Goal: Task Accomplishment & Management: Complete application form

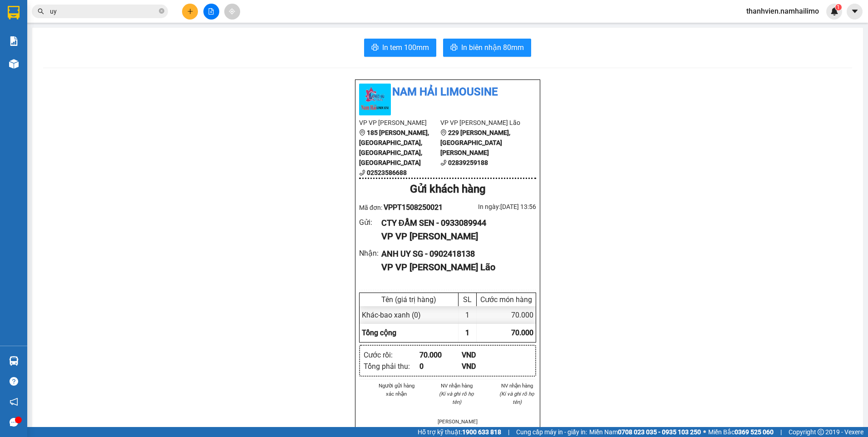
click at [192, 15] on button at bounding box center [190, 12] width 16 height 16
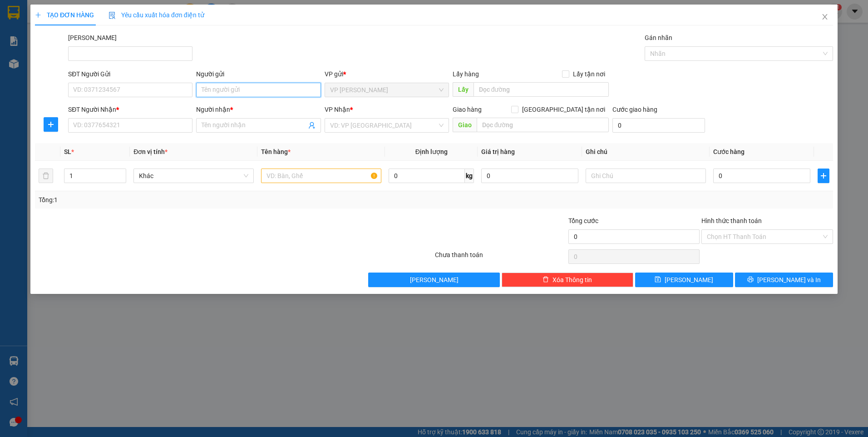
click at [249, 92] on input "Người gửi" at bounding box center [258, 90] width 124 height 15
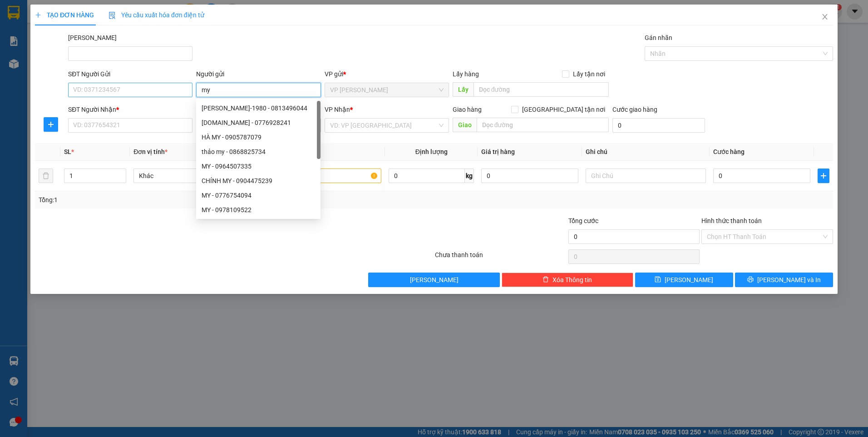
type input "my"
click at [166, 92] on input "SĐT Người Gửi" at bounding box center [130, 90] width 124 height 15
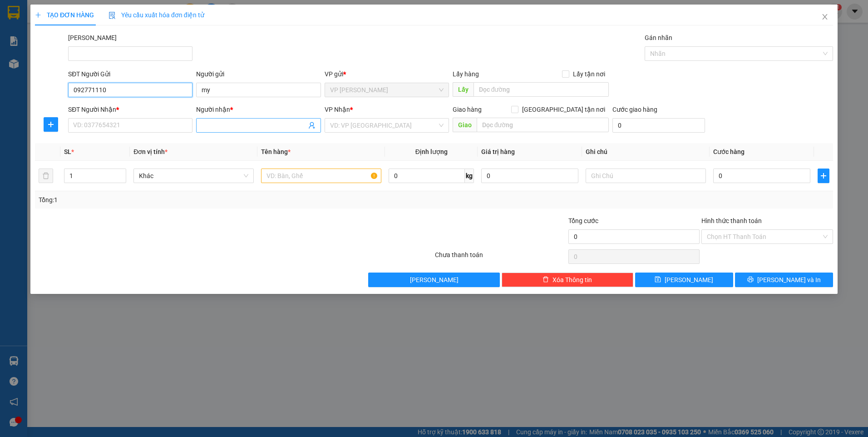
type input "092771110"
click at [206, 125] on input "Người nhận *" at bounding box center [253, 125] width 104 height 10
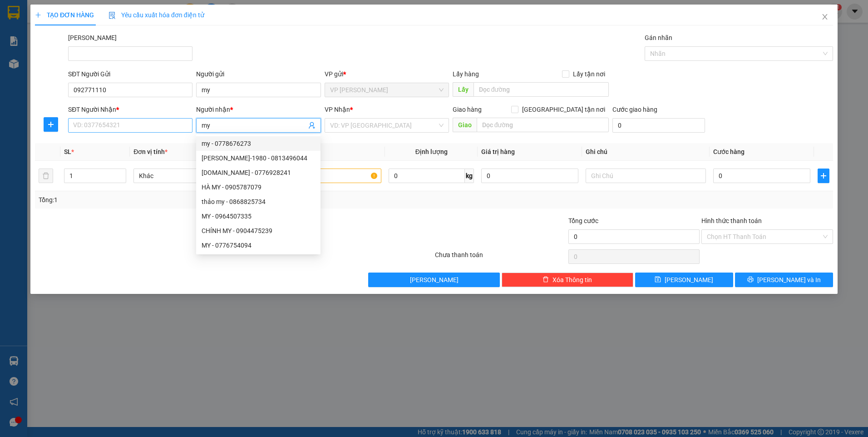
type input "my"
click at [143, 124] on input "SĐT Người Nhận *" at bounding box center [130, 125] width 124 height 15
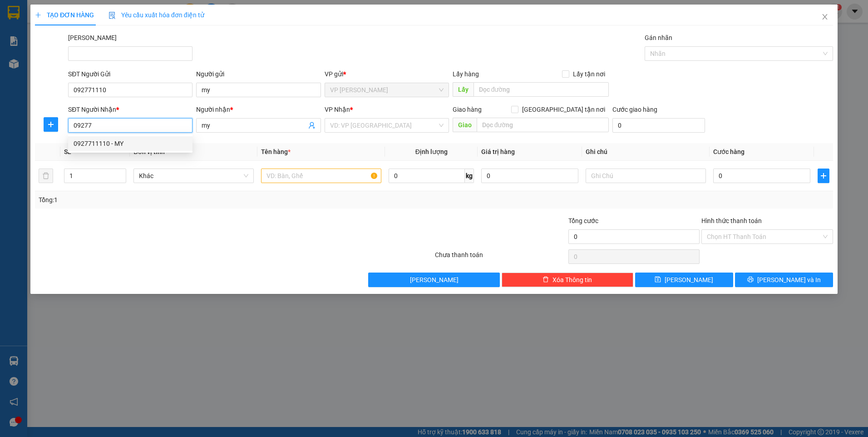
click at [140, 143] on div "0927711110 - MY" at bounding box center [130, 143] width 113 height 10
type input "0927711110"
type input "MY"
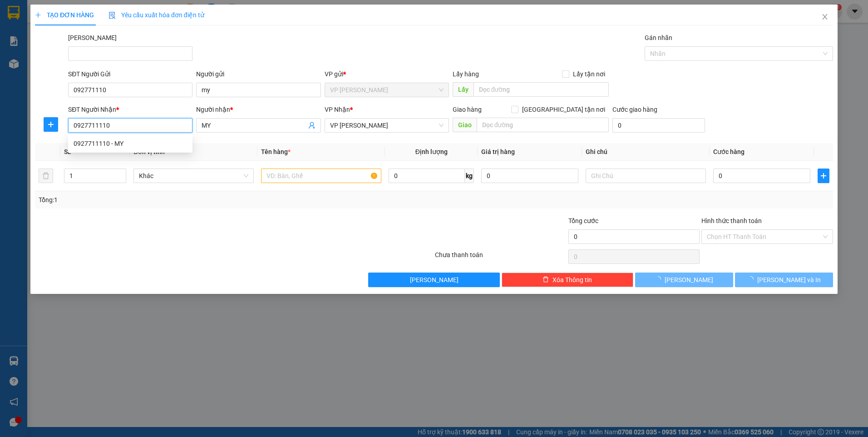
type input "30.000"
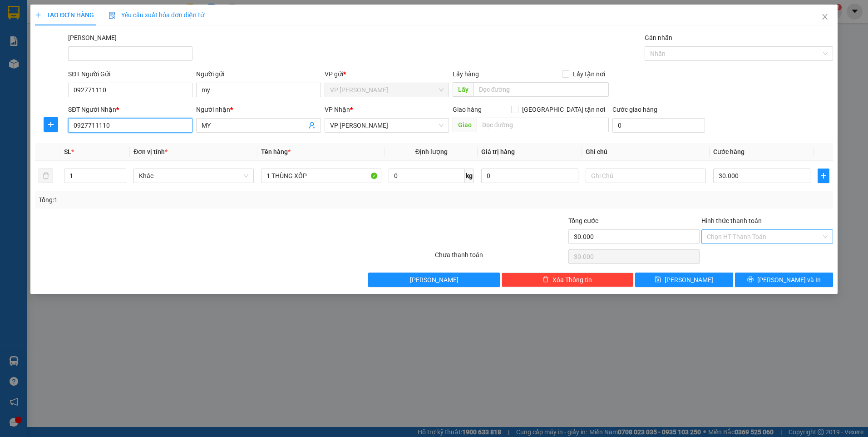
type input "0927711110"
click at [746, 239] on input "Hình thức thanh toán" at bounding box center [764, 237] width 114 height 14
click at [749, 256] on div "Tại văn phòng" at bounding box center [767, 255] width 121 height 10
type input "0"
drag, startPoint x: 772, startPoint y: 281, endPoint x: 766, endPoint y: 260, distance: 21.4
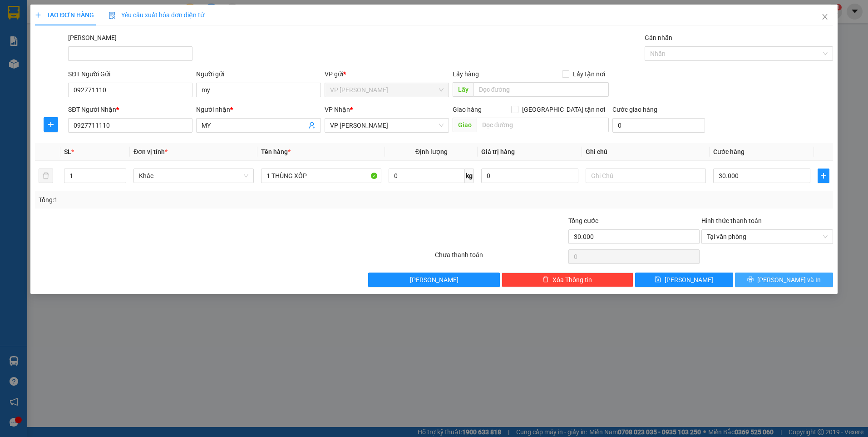
click at [753, 279] on icon "printer" at bounding box center [750, 279] width 6 height 6
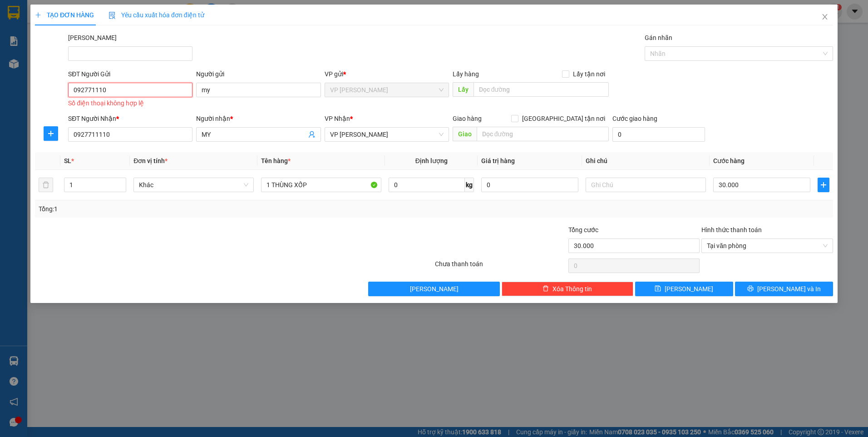
click at [124, 93] on input "092771110" at bounding box center [130, 90] width 124 height 15
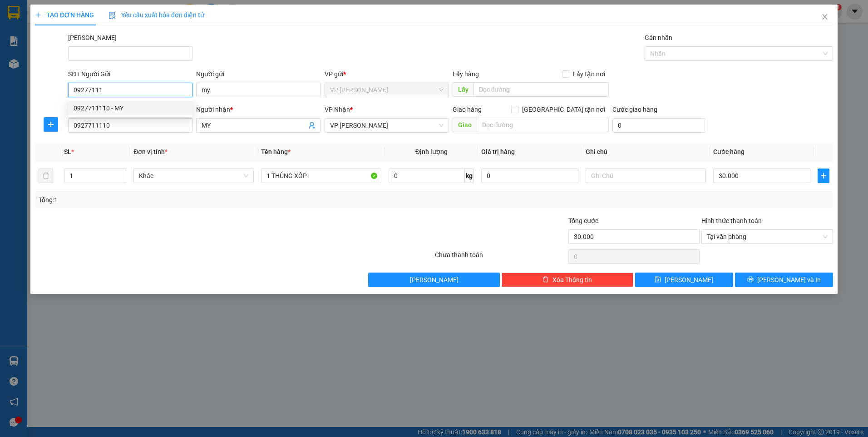
click at [128, 104] on div "0927711110 - MY" at bounding box center [130, 108] width 113 height 10
type input "0927711110"
type input "MY"
type input "0927711110"
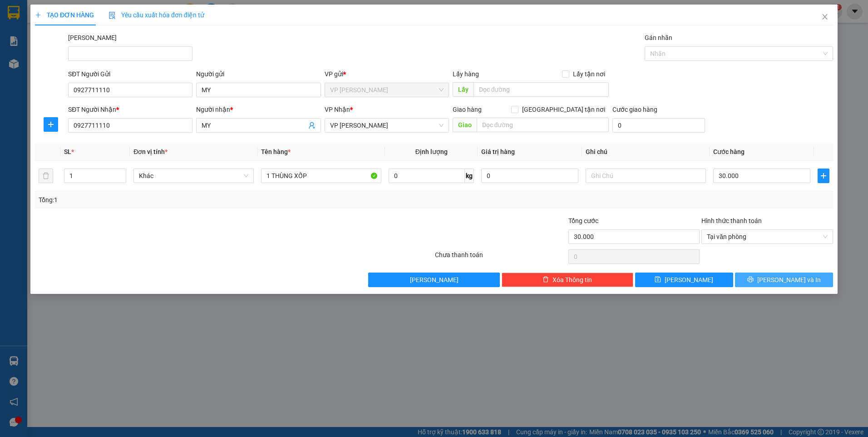
click at [787, 274] on button "[PERSON_NAME] và In" at bounding box center [784, 279] width 98 height 15
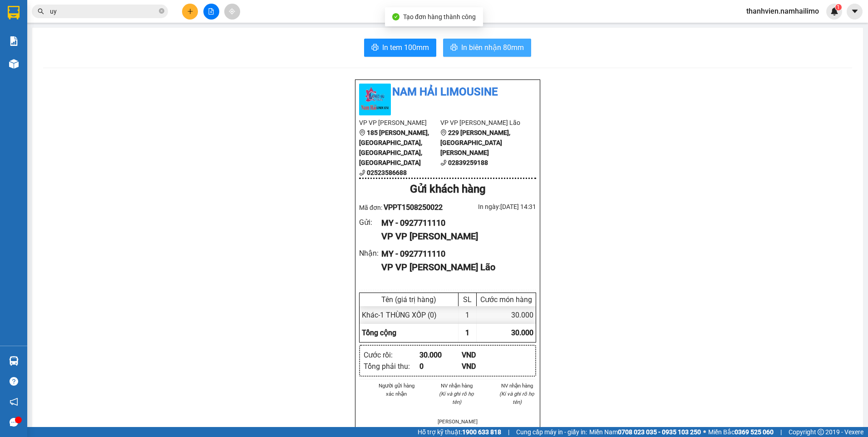
click at [502, 42] on span "In biên nhận 80mm" at bounding box center [492, 47] width 63 height 11
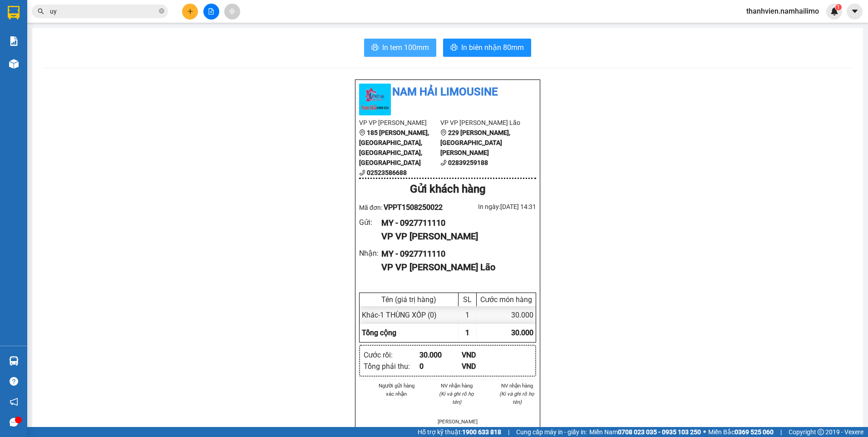
click at [418, 48] on span "In tem 100mm" at bounding box center [405, 47] width 47 height 11
click at [212, 16] on button at bounding box center [211, 12] width 16 height 16
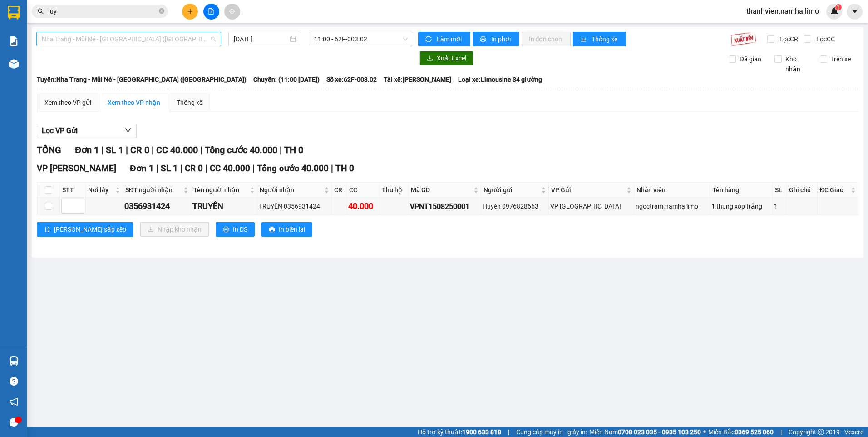
click at [162, 42] on span "Nha Trang - Mũi Né - [GEOGRAPHIC_DATA] ([GEOGRAPHIC_DATA])" at bounding box center [129, 39] width 174 height 14
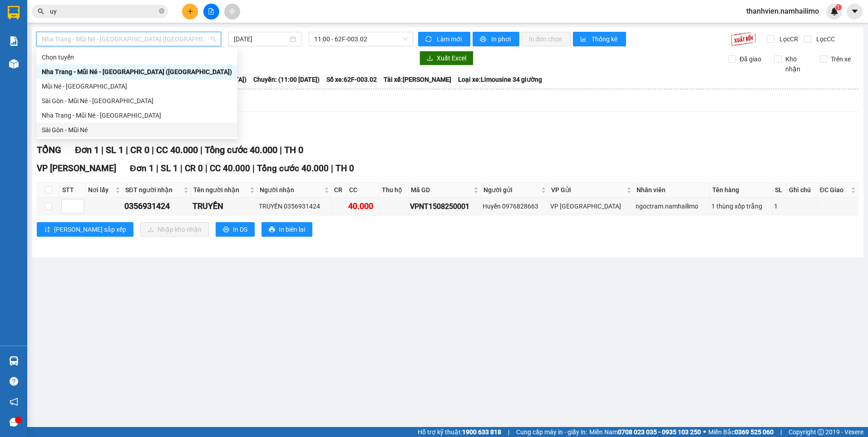
click at [83, 130] on div "Sài Gòn - Mũi Né" at bounding box center [137, 130] width 190 height 10
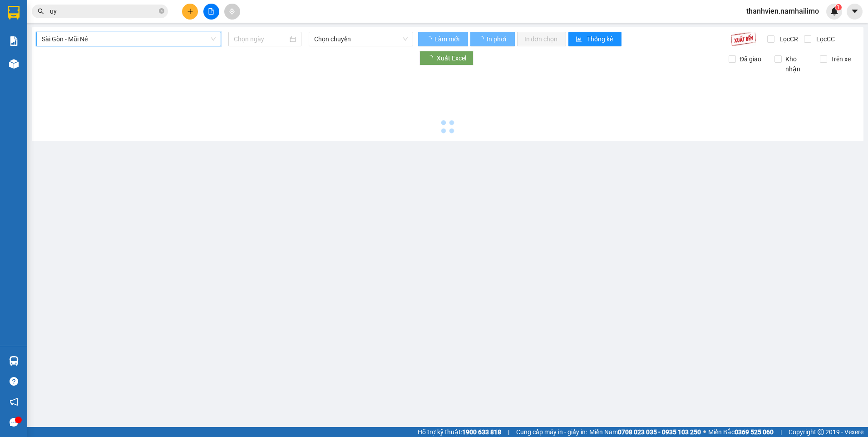
type input "[DATE]"
